Goal: Find specific fact: Find contact information

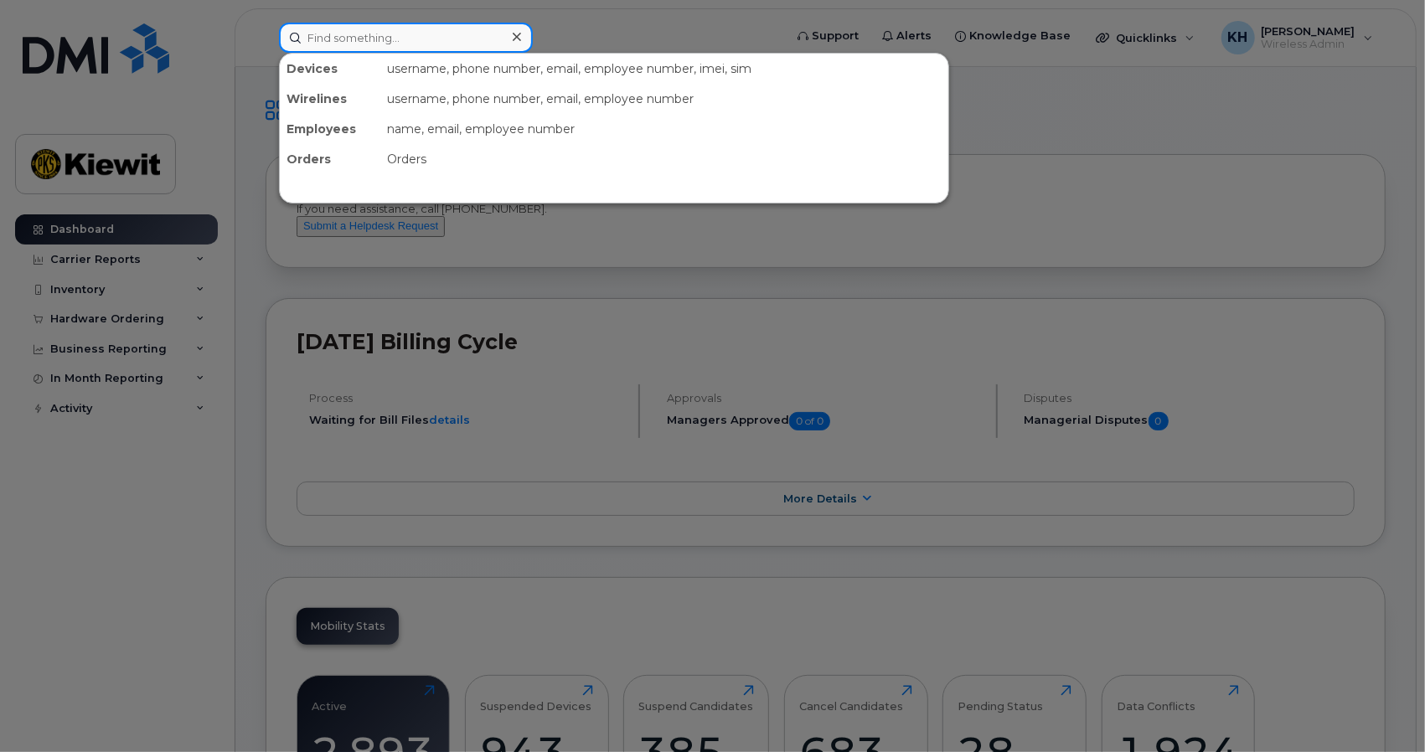
click at [462, 40] on input at bounding box center [406, 38] width 254 height 30
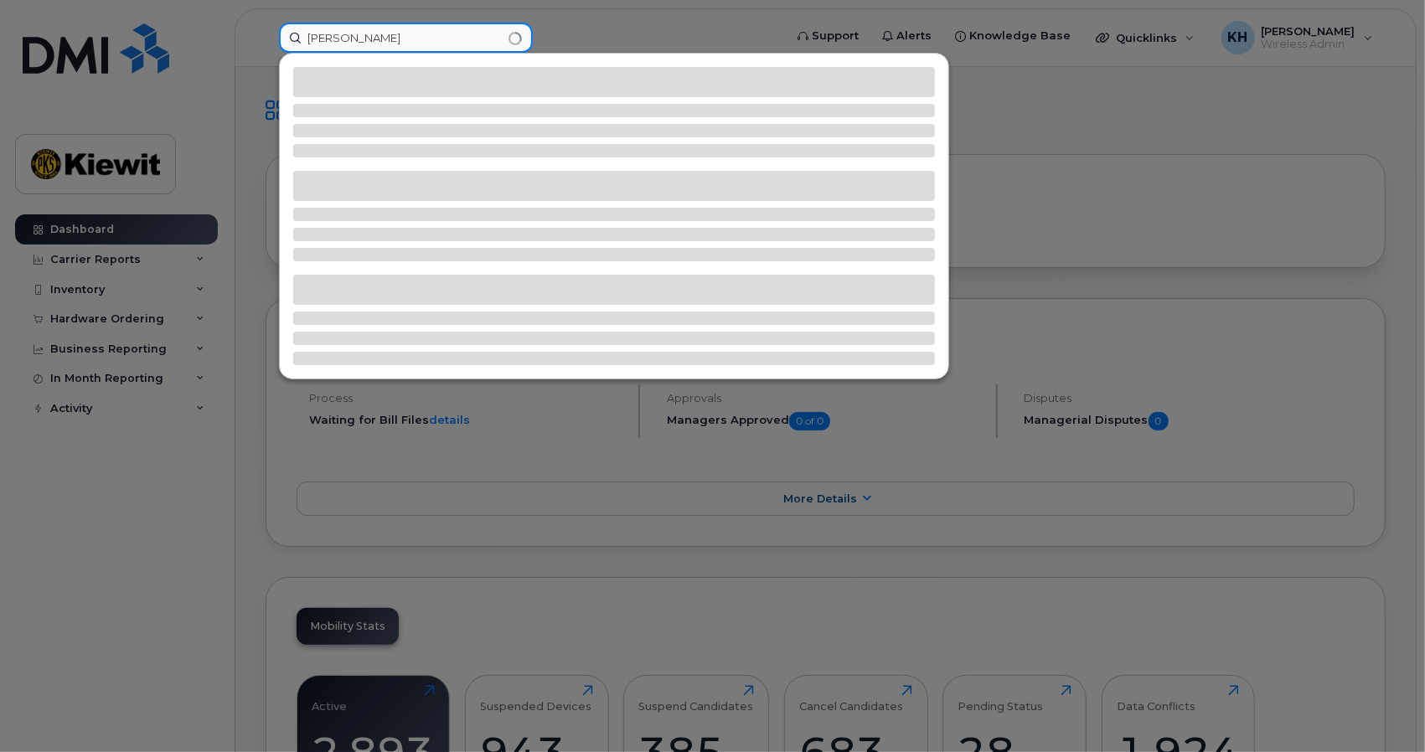
type input "[PERSON_NAME]"
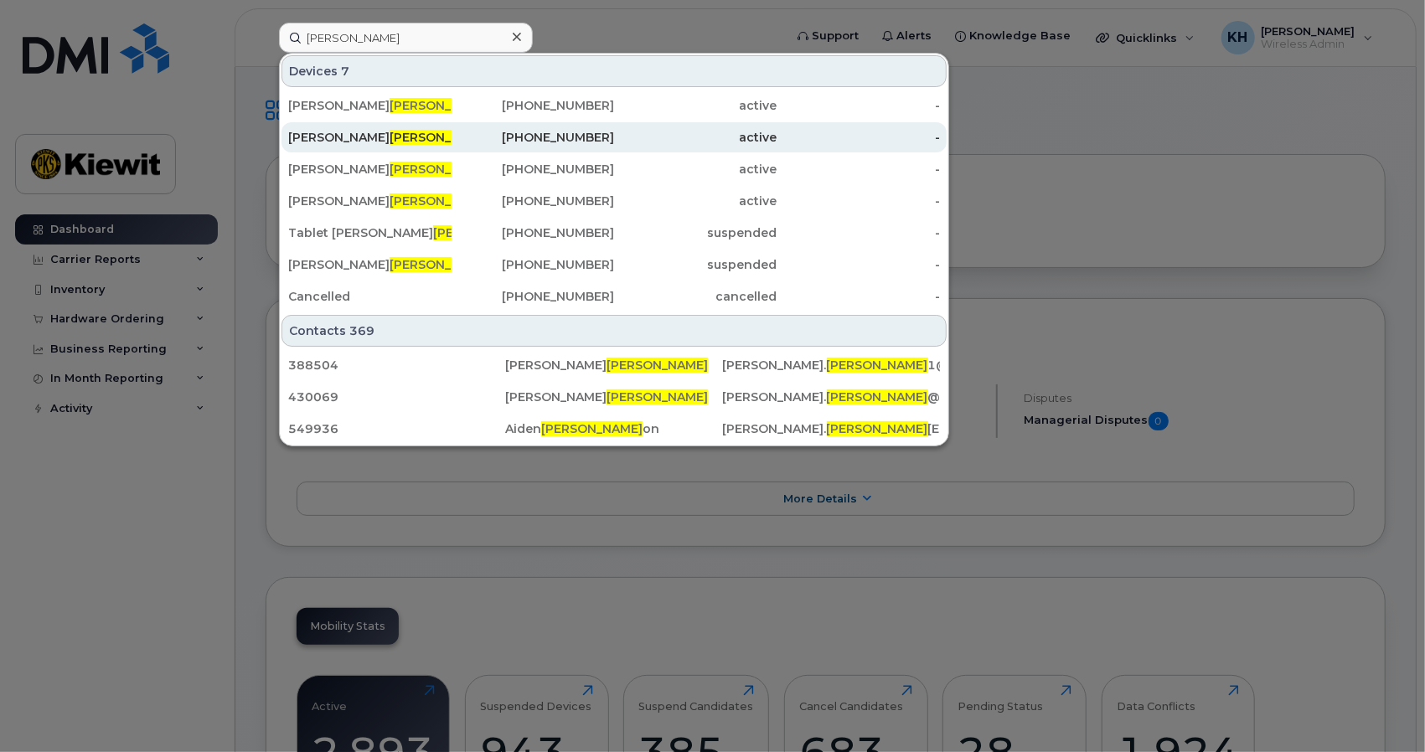
click at [389, 133] on span "[PERSON_NAME]" at bounding box center [439, 137] width 101 height 15
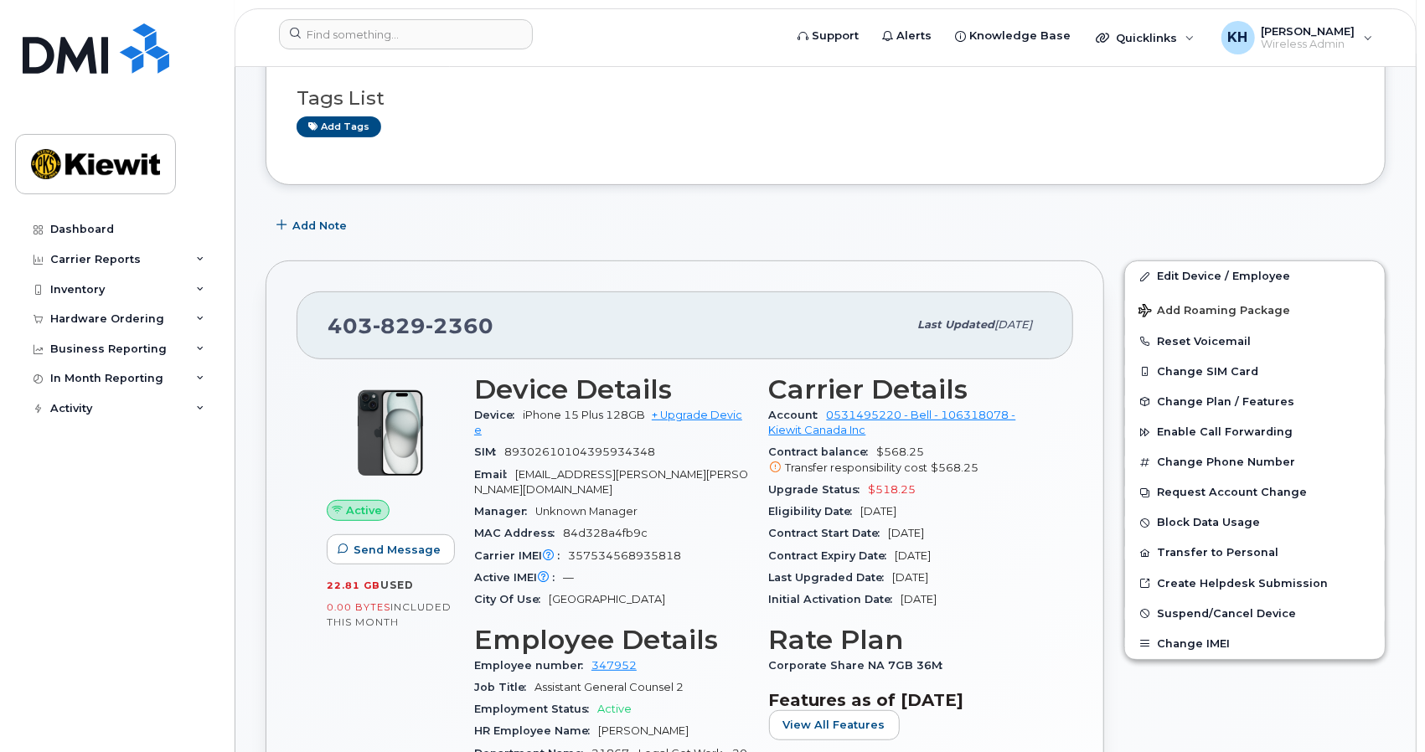
scroll to position [276, 0]
